Goal: Task Accomplishment & Management: Complete application form

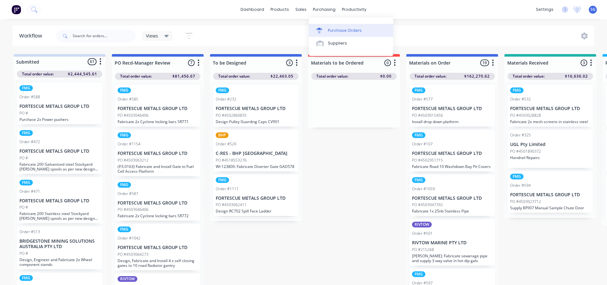
click at [339, 31] on div "Purchase Orders" at bounding box center [345, 31] width 34 height 6
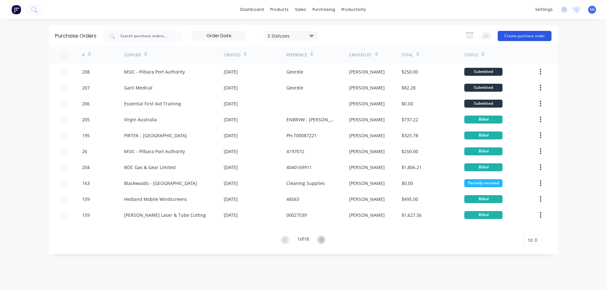
click at [528, 36] on button "Create purchase order" at bounding box center [525, 36] width 54 height 10
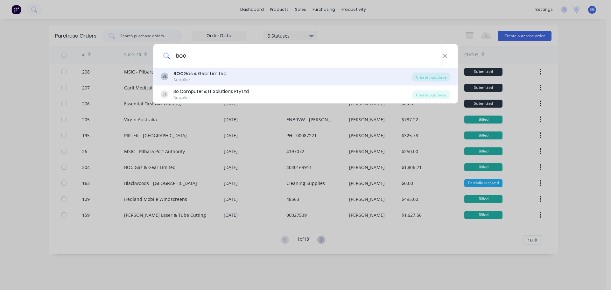
type input "boc"
click at [191, 72] on div "BOC Gas & Gear Limited" at bounding box center [200, 73] width 53 height 7
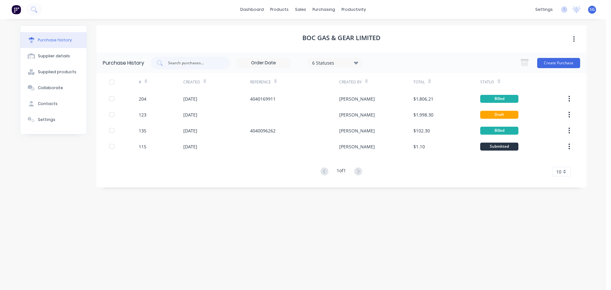
click at [537, 63] on div "Create Purchase" at bounding box center [548, 63] width 63 height 13
click at [549, 62] on button "Create Purchase" at bounding box center [559, 63] width 43 height 10
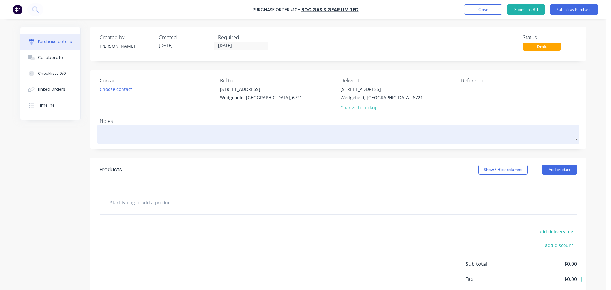
click at [158, 132] on textarea at bounding box center [339, 133] width 478 height 14
type textarea "x"
type textarea "T"
type textarea "x"
type textarea "Tr"
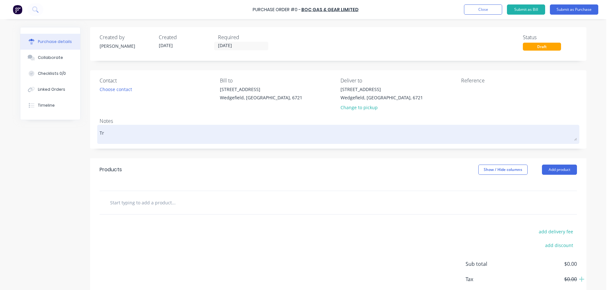
type textarea "x"
type textarea "Tre"
type textarea "x"
type textarea "Tren"
type textarea "x"
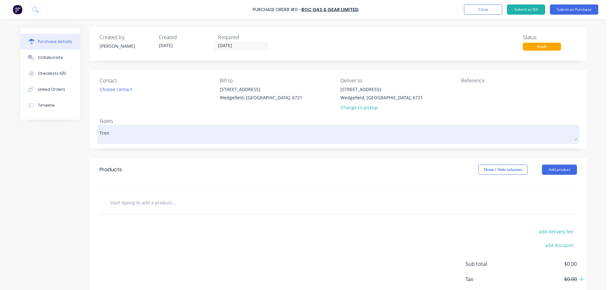
type textarea "[PERSON_NAME]"
type textarea "x"
type textarea "[PERSON_NAME]"
type textarea "x"
type textarea "Trent to"
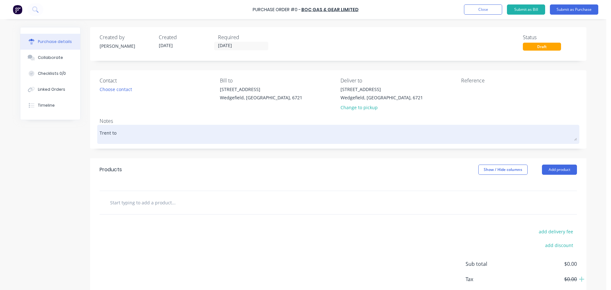
type textarea "x"
type textarea "Trent to"
type textarea "x"
type textarea "Trent to C"
type textarea "x"
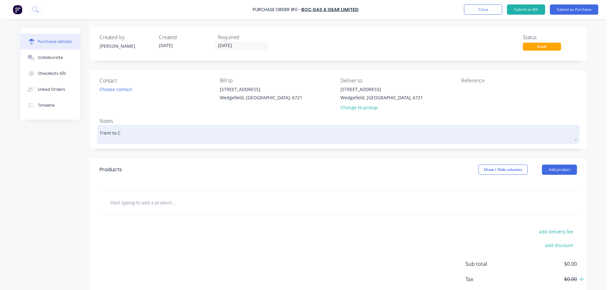
type textarea "Trent to Co"
type textarea "x"
type textarea "Trent to Col"
type textarea "x"
type textarea "Trent to Coll"
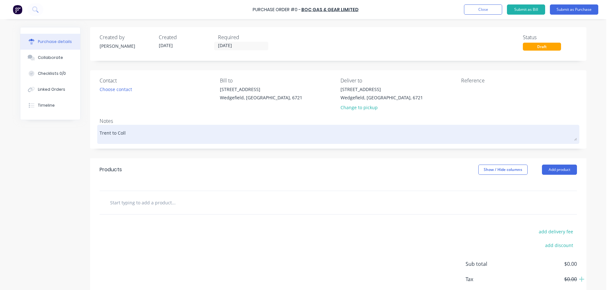
type textarea "x"
type textarea "[PERSON_NAME] to Colle"
type textarea "x"
type textarea "[PERSON_NAME] to Collec"
type textarea "x"
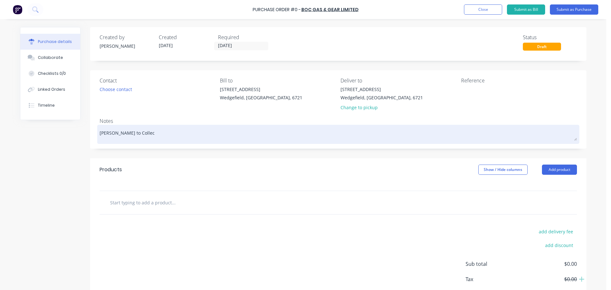
type textarea "[PERSON_NAME] to Collect"
type textarea "x"
type textarea "[PERSON_NAME] to Collect"
type textarea "x"
type textarea "[PERSON_NAME] to Collect f"
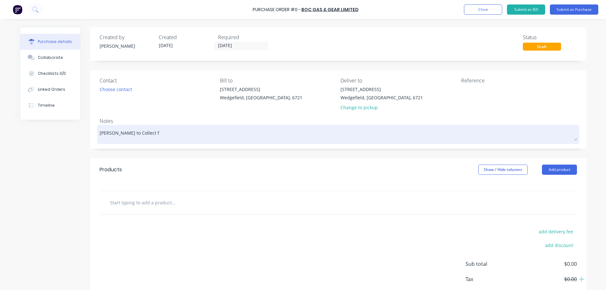
type textarea "x"
type textarea "[PERSON_NAME] to Collect fr"
type textarea "x"
type textarea "[PERSON_NAME] to Collect fr"
type textarea "x"
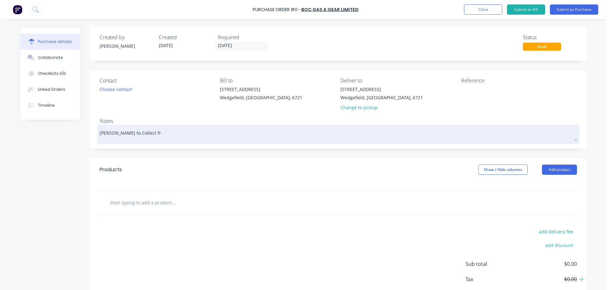
type textarea "[PERSON_NAME] to Collect fr"
type textarea "x"
type textarea "[PERSON_NAME] to Collect f"
type textarea "x"
type textarea "[PERSON_NAME] to Collect fo"
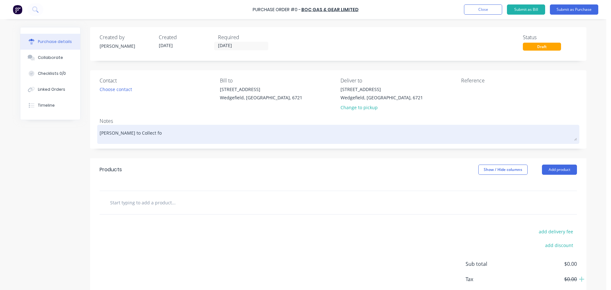
type textarea "x"
type textarea "[PERSON_NAME] to Collect for"
type textarea "x"
type textarea "[PERSON_NAME] to Collect for"
type textarea "x"
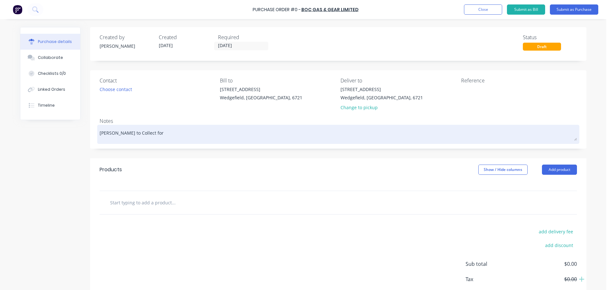
type textarea "[PERSON_NAME] to Collect for J"
type textarea "x"
type textarea "[PERSON_NAME] to Collect for [PERSON_NAME]"
type textarea "x"
type textarea "[PERSON_NAME] to Collect for [PERSON_NAME]"
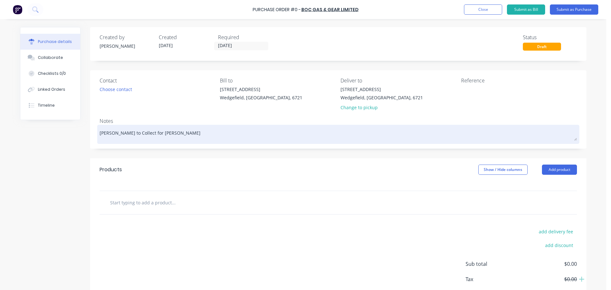
type textarea "x"
type textarea "[PERSON_NAME] to Collect for Jimm"
type textarea "x"
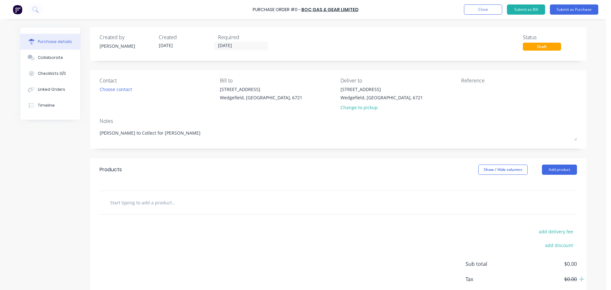
type textarea "[PERSON_NAME] to Collect for [PERSON_NAME]"
type textarea "x"
type textarea "[PERSON_NAME] to Collect for [PERSON_NAME]"
click at [150, 203] on input "text" at bounding box center [173, 202] width 127 height 13
type textarea "x"
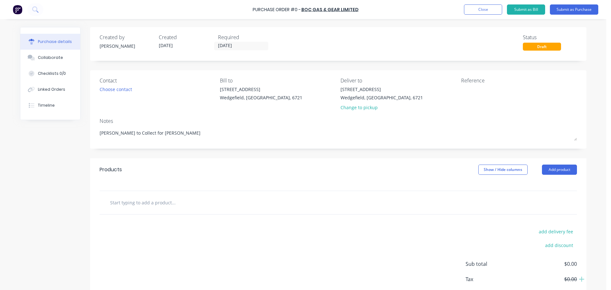
type input "W"
type textarea "x"
type input "We"
type textarea "x"
type input "Wel"
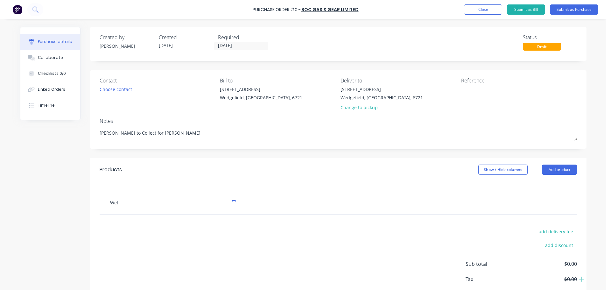
type textarea "x"
type input "Weld"
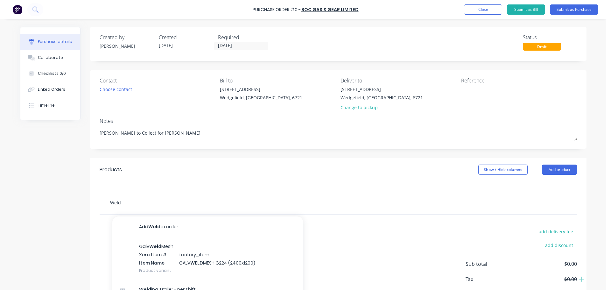
type textarea "x"
type input "Weldi"
type textarea "x"
type input "[PERSON_NAME]"
type textarea "x"
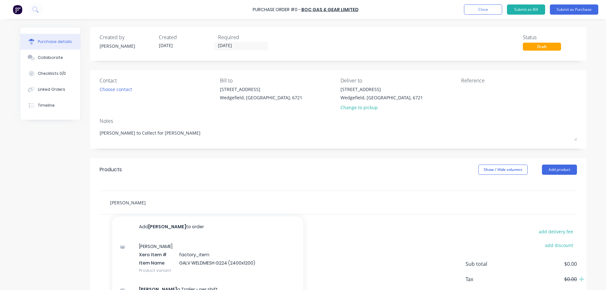
type input "Welding"
type textarea "x"
type input "Welding"
type textarea "x"
type input "Welding H"
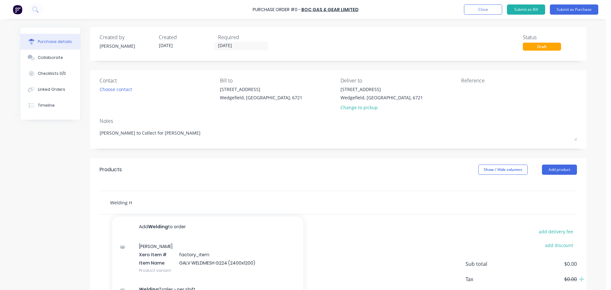
type textarea "x"
type input "Welding He"
type textarea "x"
type input "Welding Hel"
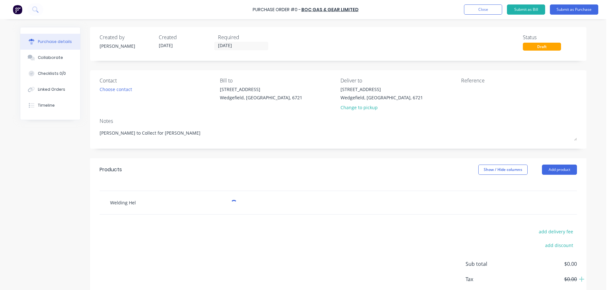
type textarea "x"
type input "Welding Helm"
type textarea "x"
type input "Welding Helme"
type textarea "x"
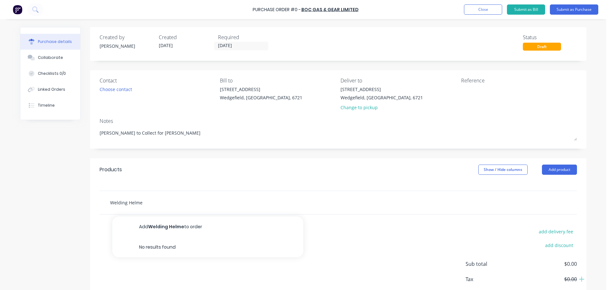
type input "Welding Helmet"
type textarea "x"
type input "Welding Helmet"
type textarea "x"
type input "Welding Helmet a"
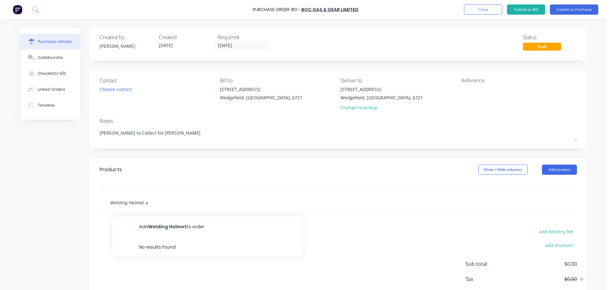
type textarea "x"
type input "Welding Helmet as"
type textarea "x"
type input "Welding Helmet as"
type textarea "x"
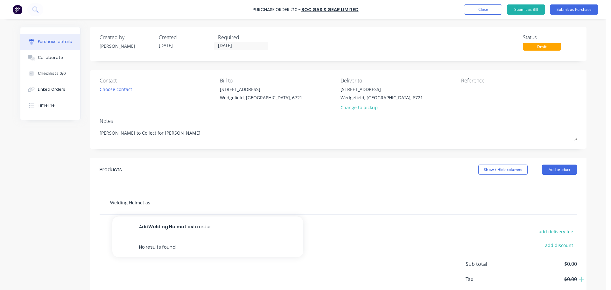
type input "Welding Helmet as n"
type textarea "x"
type input "Welding Helmet as ne"
type textarea "x"
type input "Welding Helmet as nee"
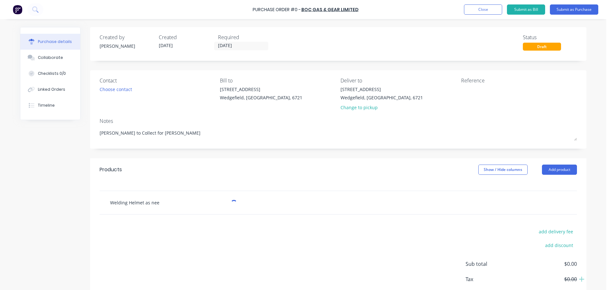
type textarea "x"
type input "Welding Helmet as need"
type textarea "x"
type input "Welding Helmet as neede"
type textarea "x"
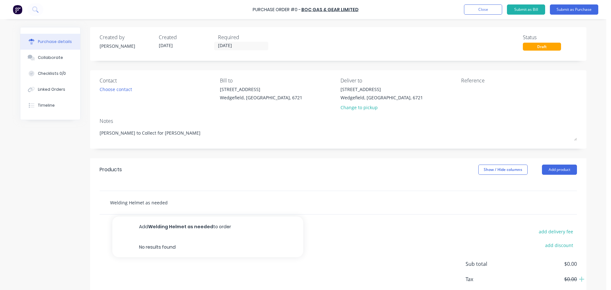
type input "Welding Helmet as needed"
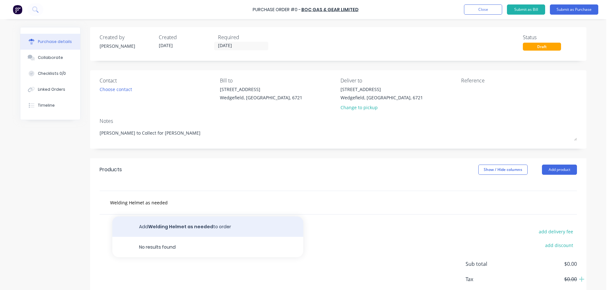
click at [175, 226] on button "Add Welding Helmet as needed to order" at bounding box center [207, 227] width 191 height 20
type textarea "x"
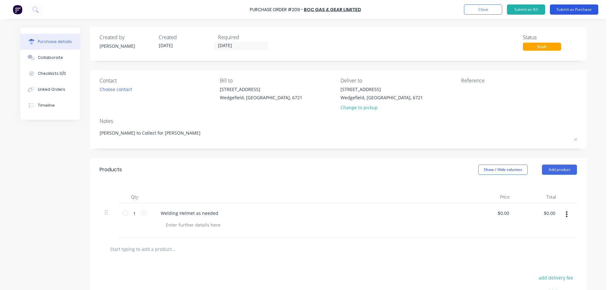
click at [574, 11] on button "Submit as Purchase" at bounding box center [574, 9] width 48 height 10
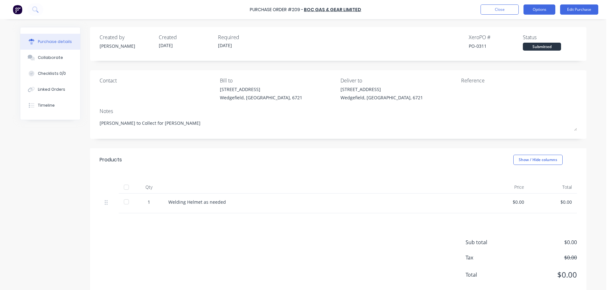
click at [541, 11] on button "Options" at bounding box center [540, 9] width 32 height 10
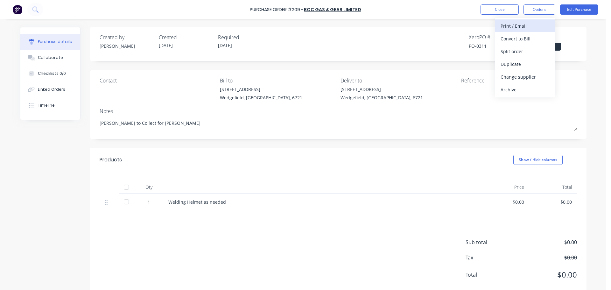
click at [525, 27] on div "Print / Email" at bounding box center [525, 25] width 49 height 9
click at [517, 40] on div "With pricing" at bounding box center [525, 38] width 49 height 9
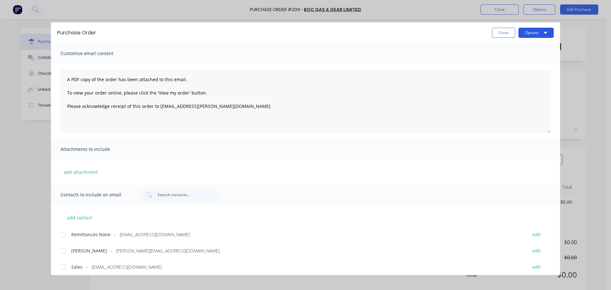
click at [529, 36] on button "Options" at bounding box center [536, 33] width 35 height 10
click at [523, 46] on div "Preview" at bounding box center [523, 48] width 49 height 9
click at [506, 31] on button "Close" at bounding box center [503, 33] width 23 height 10
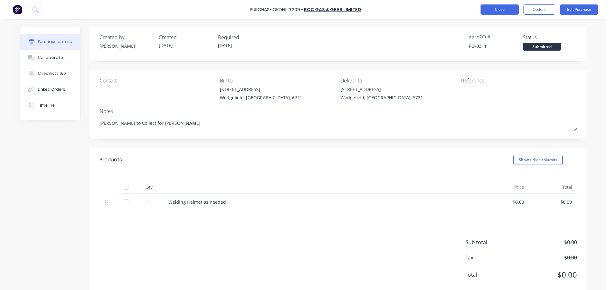
click at [500, 11] on button "Close" at bounding box center [500, 9] width 38 height 10
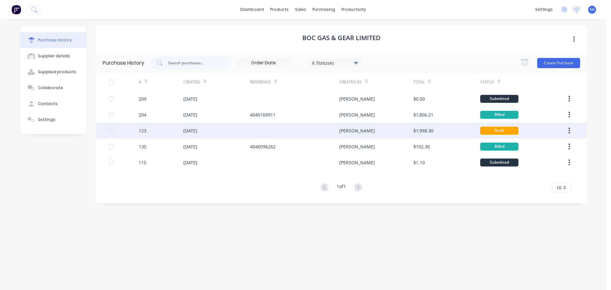
click at [226, 132] on div "[DATE]" at bounding box center [216, 131] width 67 height 16
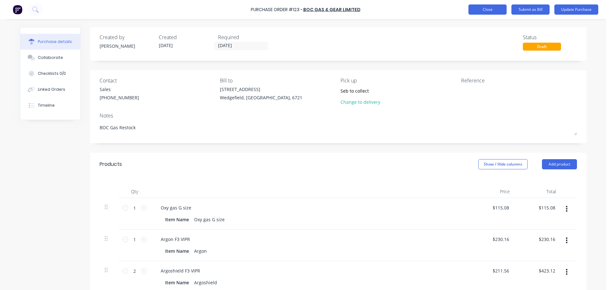
type textarea "x"
click at [487, 11] on button "Close" at bounding box center [488, 9] width 38 height 10
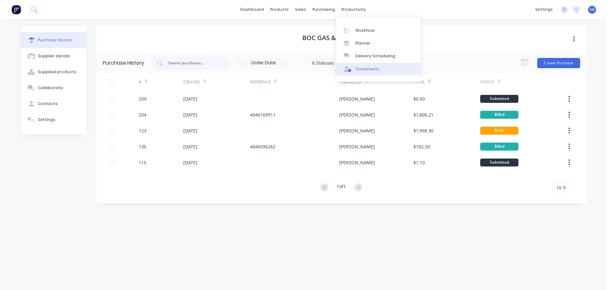
click at [353, 71] on div at bounding box center [349, 69] width 10 height 6
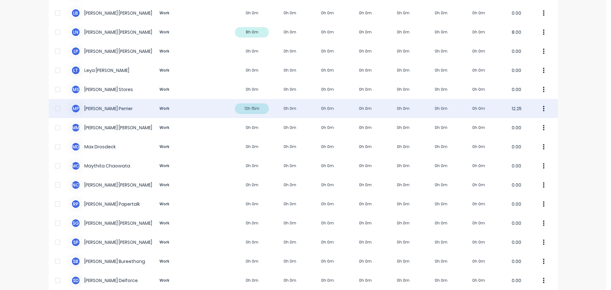
scroll to position [318, 0]
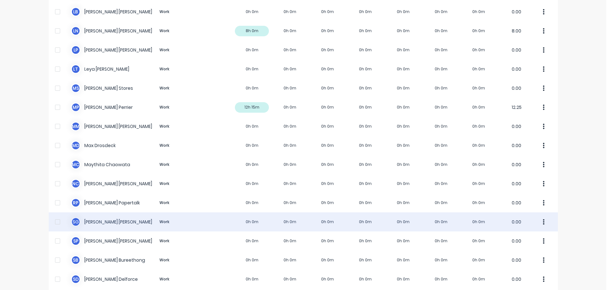
click at [104, 218] on div "S G [PERSON_NAME] Work 0h 0m 0h 0m 0h 0m 0h 0m 0h 0m 0h 0m 0h 0m 0.00" at bounding box center [304, 221] width 510 height 19
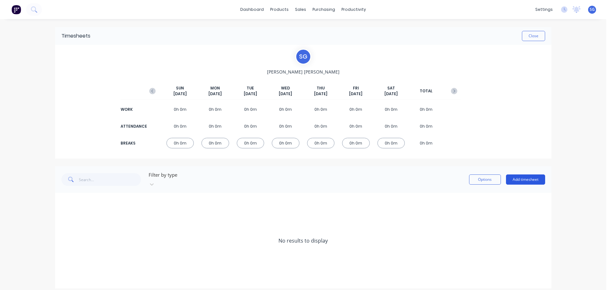
click at [517, 177] on button "Add timesheet" at bounding box center [525, 180] width 39 height 10
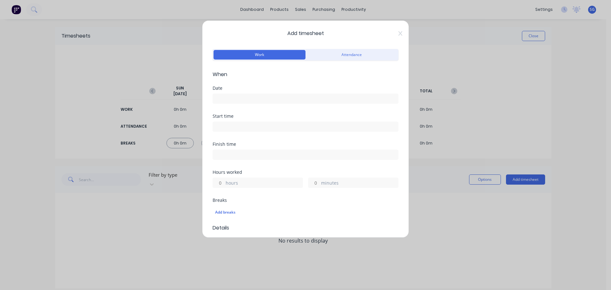
click at [238, 96] on input at bounding box center [305, 99] width 185 height 10
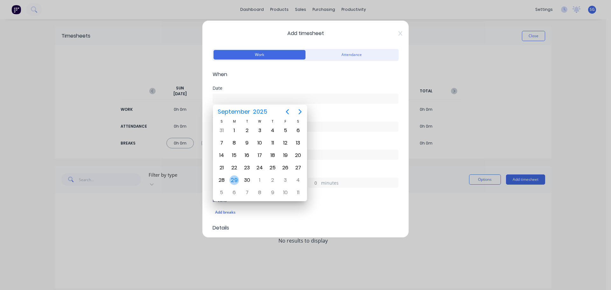
click at [233, 183] on div "29" at bounding box center [235, 180] width 10 height 10
type input "[DATE]"
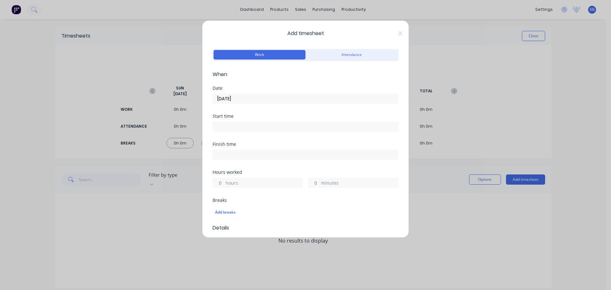
click at [235, 129] on input at bounding box center [305, 127] width 185 height 10
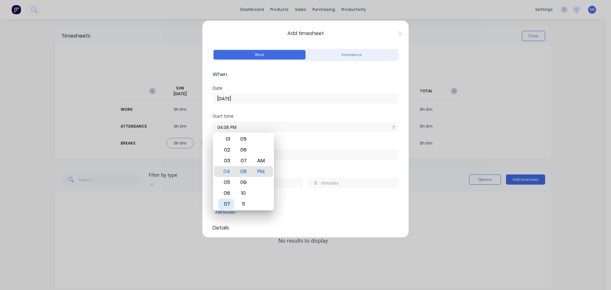
click at [231, 205] on div "07" at bounding box center [226, 204] width 16 height 11
click at [243, 151] on div "00" at bounding box center [244, 150] width 16 height 11
click at [263, 160] on div "AM" at bounding box center [261, 160] width 16 height 11
type input "07:00 AM"
click at [297, 156] on input at bounding box center [305, 155] width 185 height 10
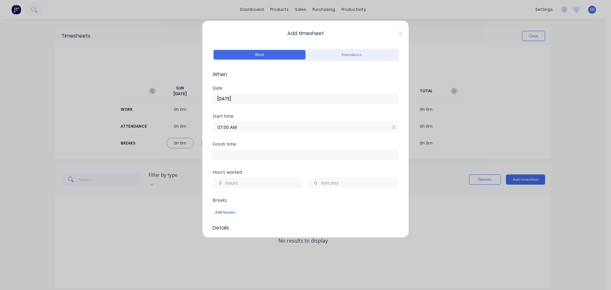
type input "03:08 PM"
type input "8"
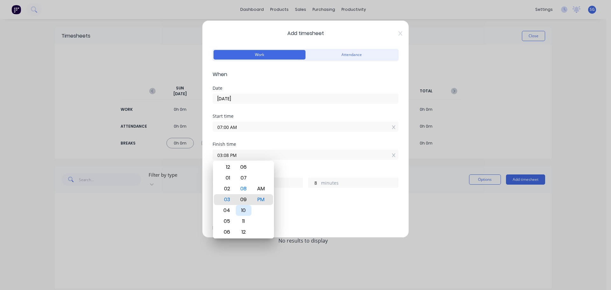
type input "03:09 PM"
type input "9"
type input "03:10 PM"
type input "10"
type input "03:11 PM"
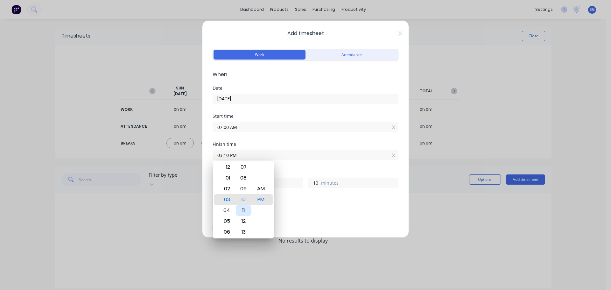
type input "11"
type input "03:12 PM"
type input "12"
type input "03:13 PM"
type input "13"
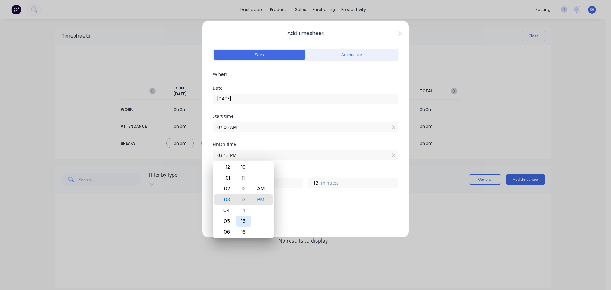
click at [244, 222] on div "15" at bounding box center [244, 221] width 16 height 11
type input "03:15 PM"
type input "15"
click at [308, 211] on div "Add breaks" at bounding box center [305, 212] width 181 height 8
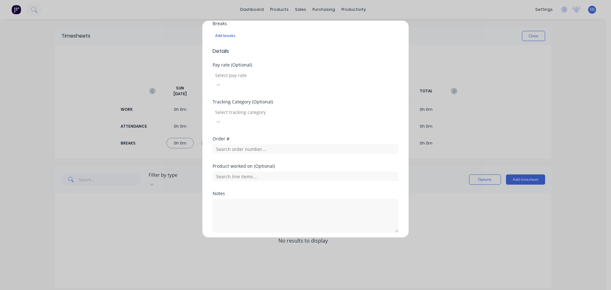
scroll to position [182, 0]
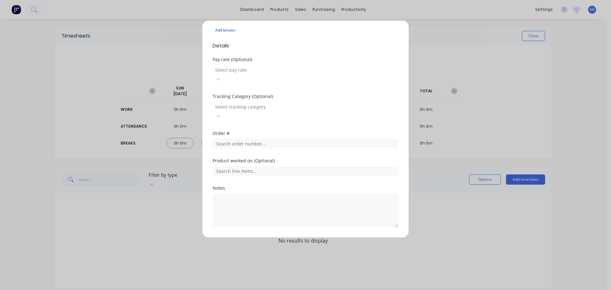
click at [284, 238] on button "Add manual time entry" at bounding box center [291, 243] width 54 height 10
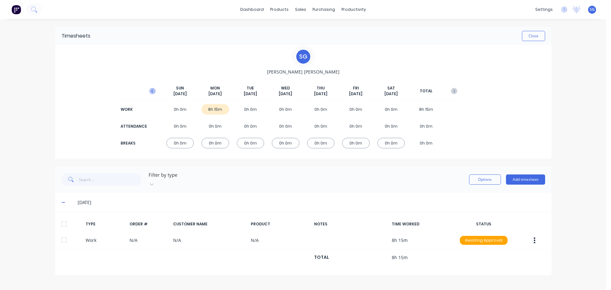
click at [152, 93] on icon "button" at bounding box center [152, 91] width 6 height 6
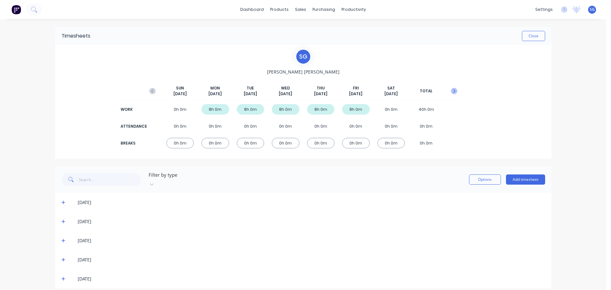
click at [454, 89] on icon "button" at bounding box center [454, 91] width 6 height 6
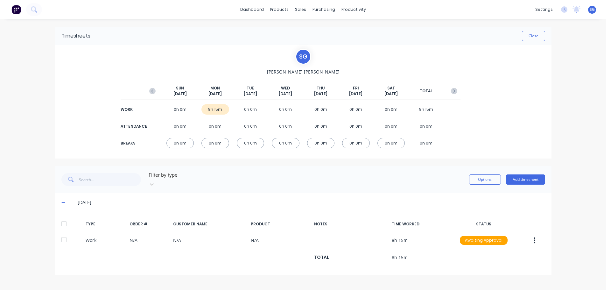
click at [454, 89] on icon "button" at bounding box center [454, 91] width 6 height 6
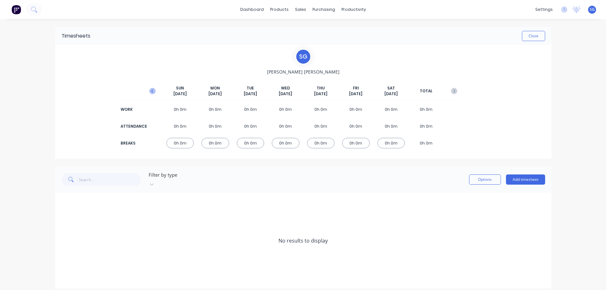
click at [151, 93] on icon "button" at bounding box center [152, 91] width 6 height 6
